Goal: Transaction & Acquisition: Download file/media

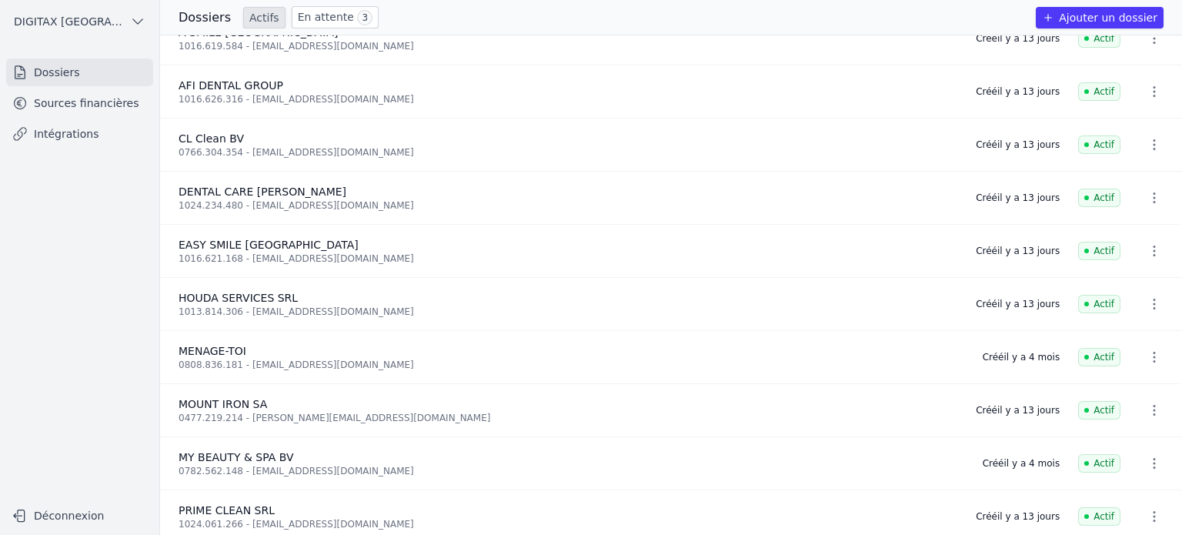
scroll to position [36, 0]
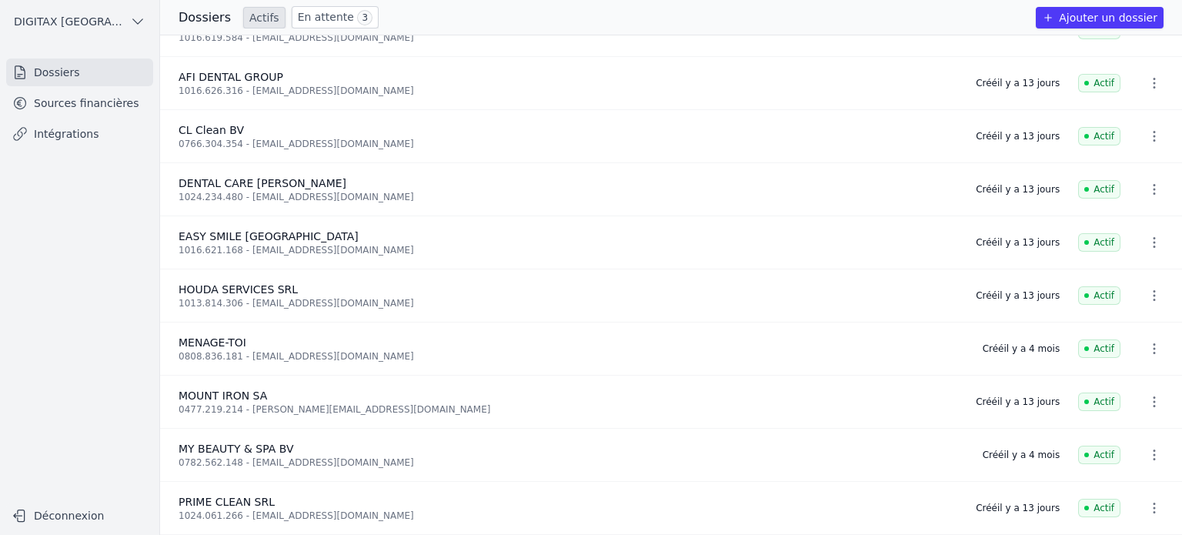
click at [98, 100] on link "Sources financières" at bounding box center [79, 103] width 147 height 28
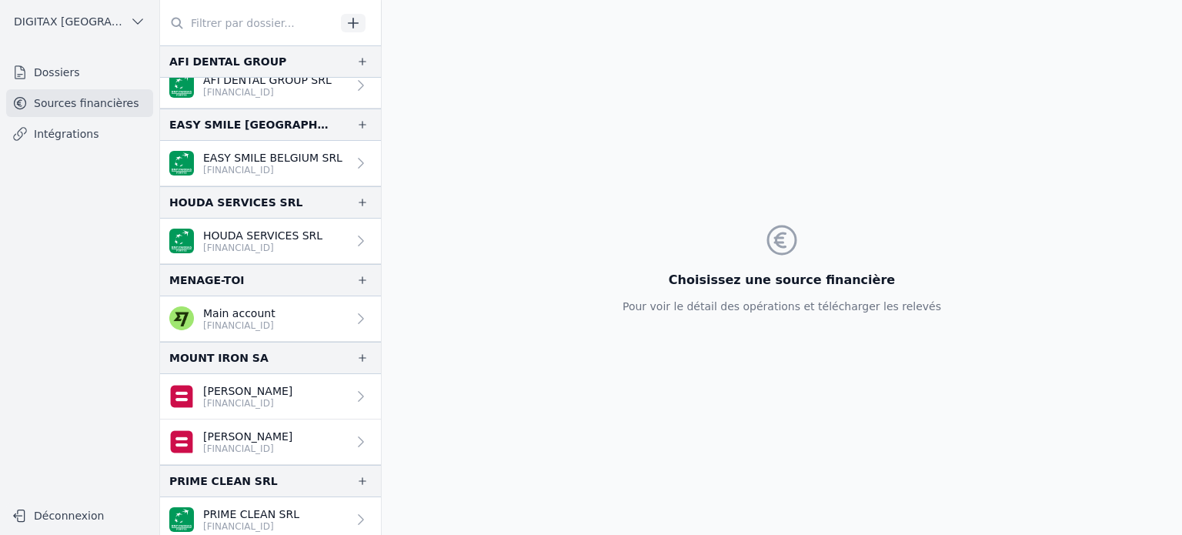
scroll to position [96, 0]
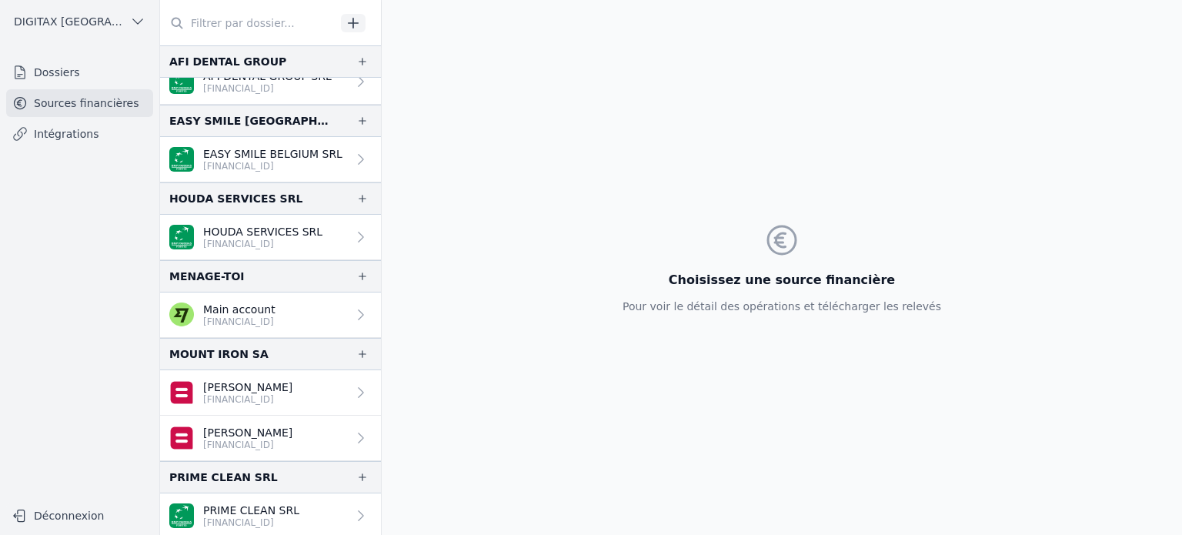
click at [325, 507] on link "PRIME CLEAN SRL [FINANCIAL_ID]" at bounding box center [270, 515] width 221 height 45
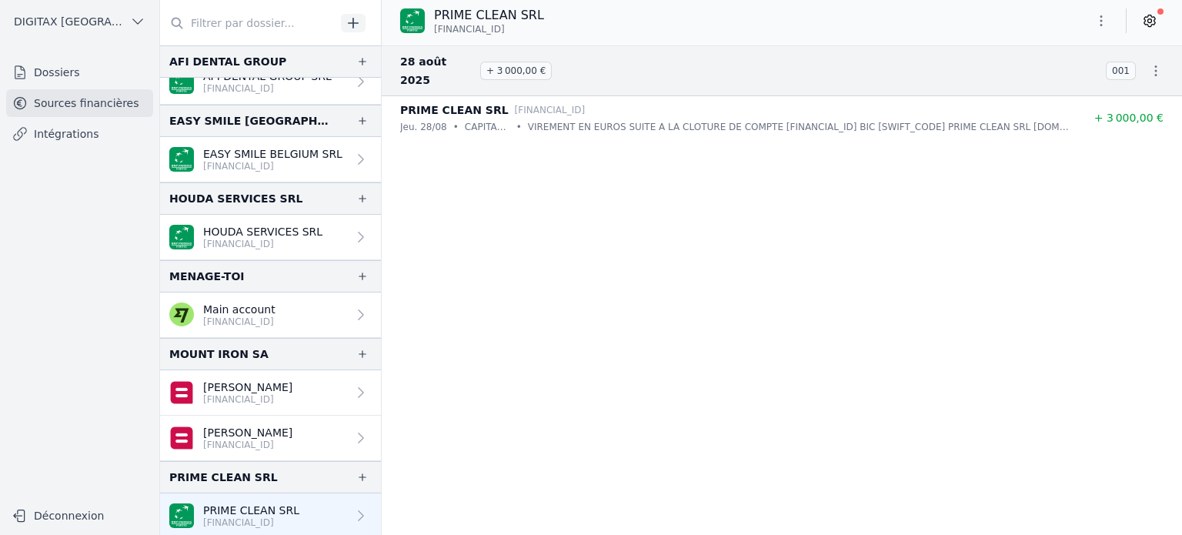
click at [1105, 19] on icon "button" at bounding box center [1100, 20] width 15 height 15
click at [1059, 87] on button "Exporter" at bounding box center [1064, 82] width 111 height 28
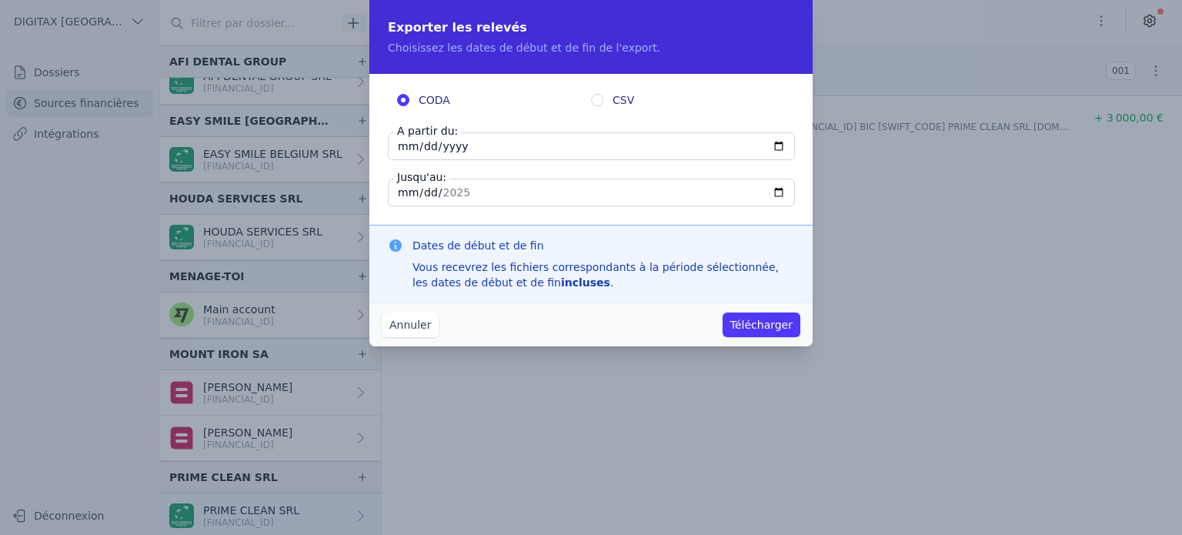
click at [400, 142] on input "[DATE]" at bounding box center [591, 146] width 407 height 28
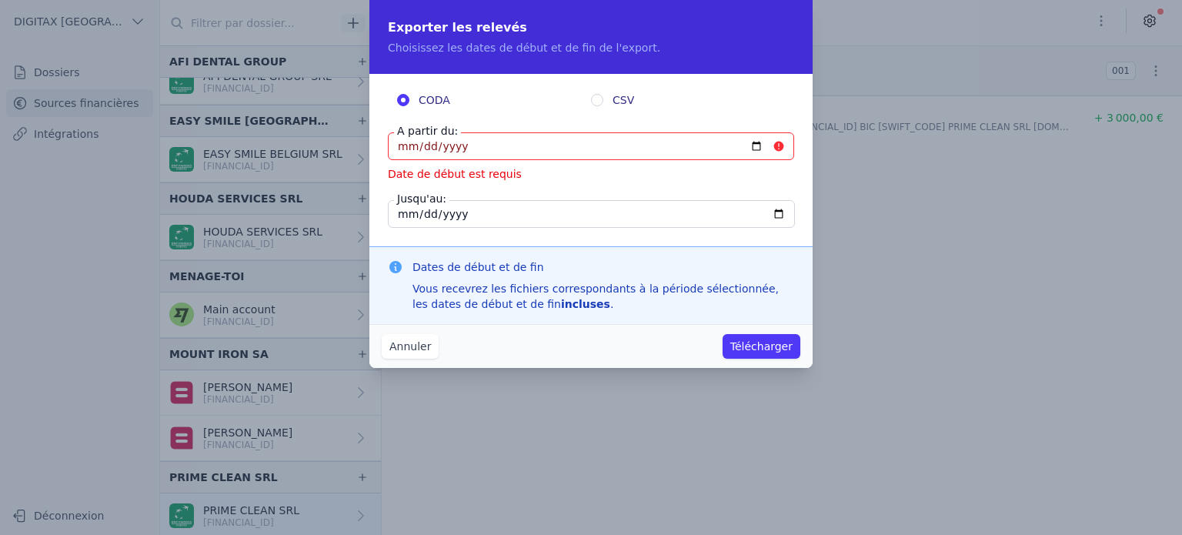
type input "[DATE]"
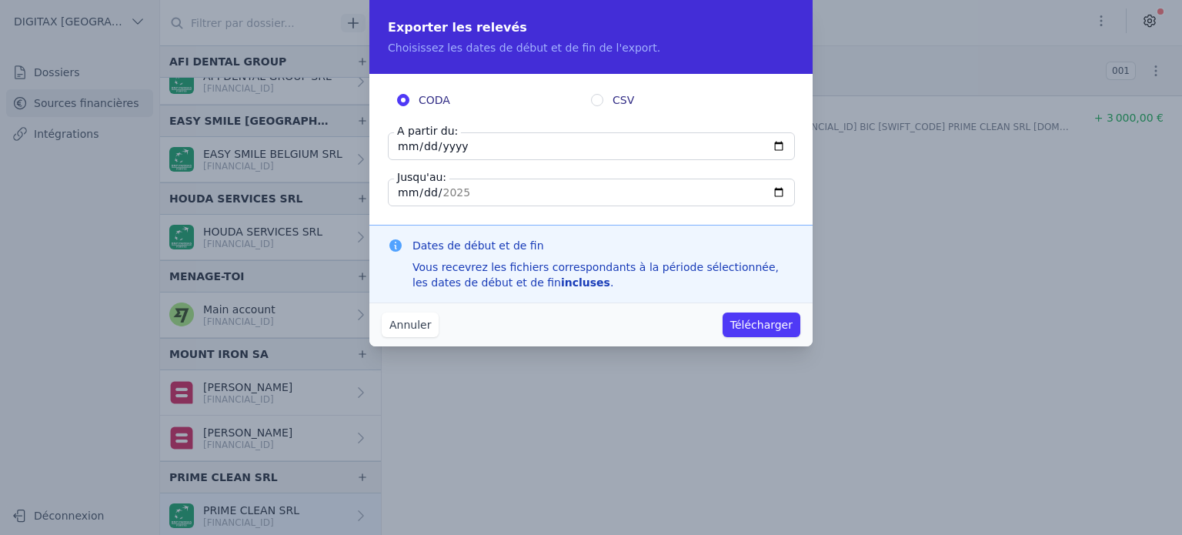
click at [403, 192] on input "[DATE]" at bounding box center [591, 192] width 407 height 28
type input "[DATE]"
click at [446, 192] on input "[DATE]" at bounding box center [591, 192] width 407 height 28
click at [758, 326] on button "Télécharger" at bounding box center [761, 324] width 78 height 25
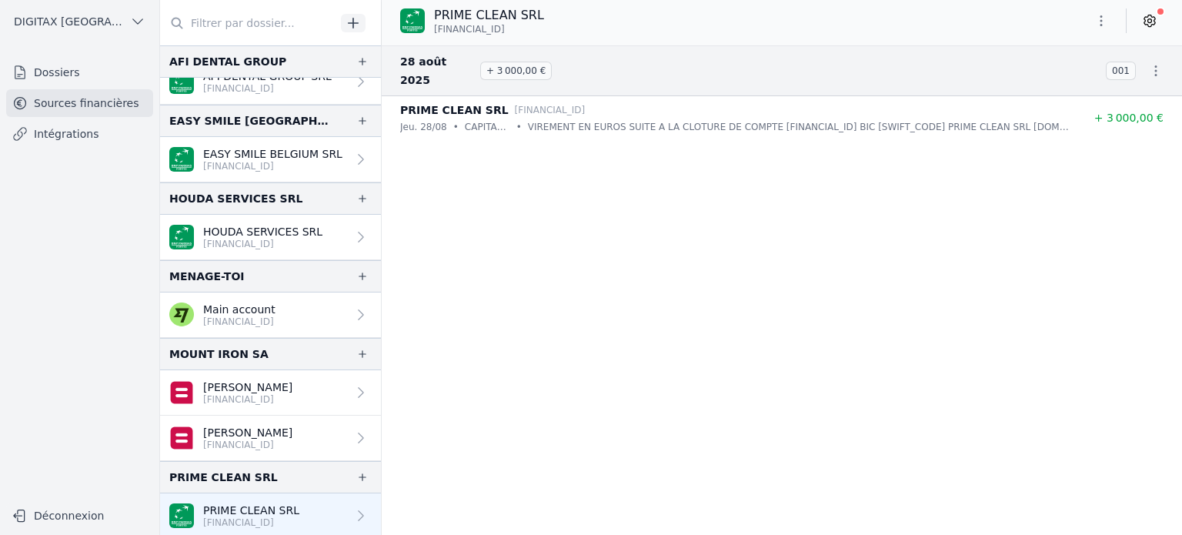
drag, startPoint x: 519, startPoint y: 30, endPoint x: 435, endPoint y: 30, distance: 83.9
click at [435, 30] on span "[FINANCIAL_ID]" at bounding box center [469, 29] width 71 height 12
copy span "[FINANCIAL_ID]"
click at [567, 101] on div "PRIME CLEAN SRL [FINANCIAL_ID]" at bounding box center [735, 110] width 671 height 18
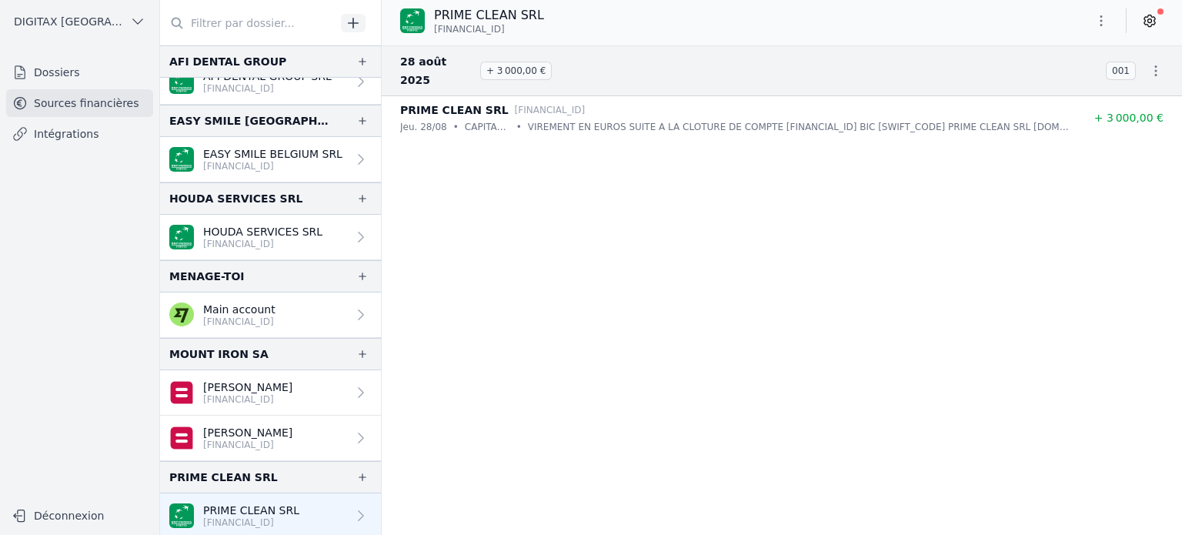
click at [568, 101] on div "PRIME CLEAN SRL [FINANCIAL_ID]" at bounding box center [735, 110] width 671 height 18
click at [538, 102] on p "[FINANCIAL_ID]" at bounding box center [550, 109] width 71 height 15
drag, startPoint x: 520, startPoint y: 28, endPoint x: 429, endPoint y: 27, distance: 90.8
click at [429, 27] on div "PRIME CLEAN SRL [FINANCIAL_ID]" at bounding box center [472, 20] width 144 height 29
